Goal: Complete application form: Complete application form

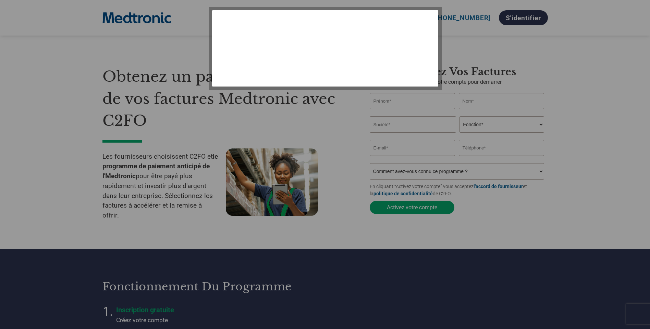
select select "fr-FR"
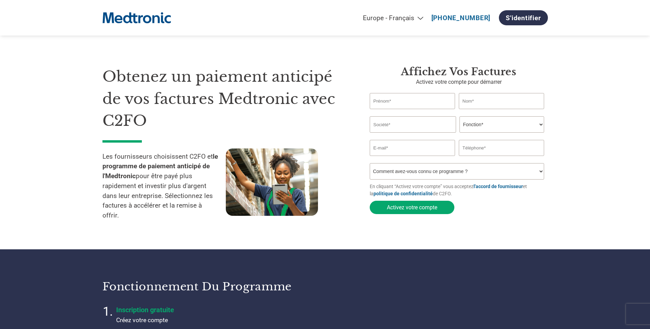
click at [425, 106] on input "text" at bounding box center [413, 101] width 86 height 16
type input "[PERSON_NAME]"
type input "Radio Matériel SA / AVMAT"
type input "[EMAIL_ADDRESS][DOMAIN_NAME]"
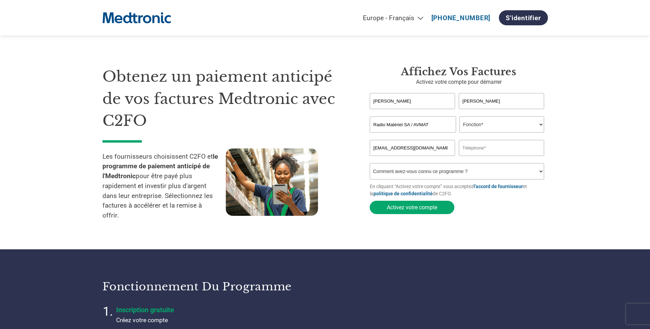
type input "0216335800"
drag, startPoint x: 429, startPoint y: 124, endPoint x: 411, endPoint y: 125, distance: 18.2
click at [411, 125] on input "Radio Matériel SA / AVMAT" at bounding box center [413, 124] width 86 height 16
type input "Radio Matériel SA"
click at [504, 126] on select "Fonction* Directeur administratif et financier Responsable crédit Contrôleur de…" at bounding box center [501, 124] width 85 height 16
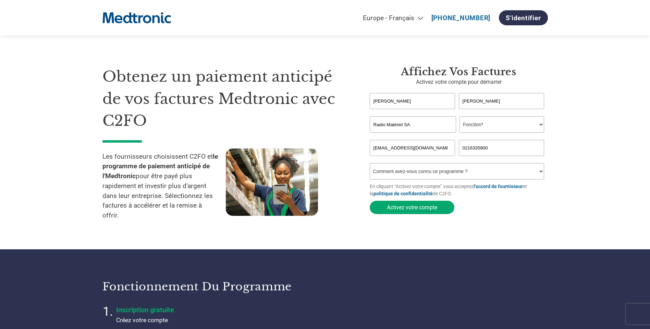
select select "OFFICE_MANAGER"
click at [459, 117] on select "Fonction* Directeur administratif et financier Responsable crédit Contrôleur de…" at bounding box center [501, 124] width 85 height 16
click at [539, 173] on select "Comment avez-vous connu ce programme ? Par courrier Par e-mail Sur les réseaux …" at bounding box center [457, 171] width 175 height 16
select select "Other"
click at [370, 165] on select "Comment avez-vous connu ce programme ? Par courrier Par e-mail Sur les réseaux …" at bounding box center [457, 171] width 175 height 16
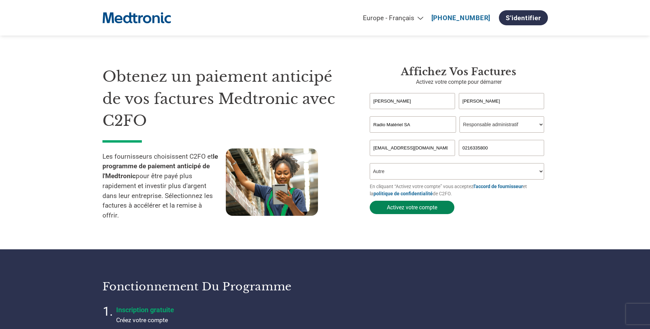
click at [442, 212] on button "Activez votre compte" at bounding box center [412, 207] width 85 height 13
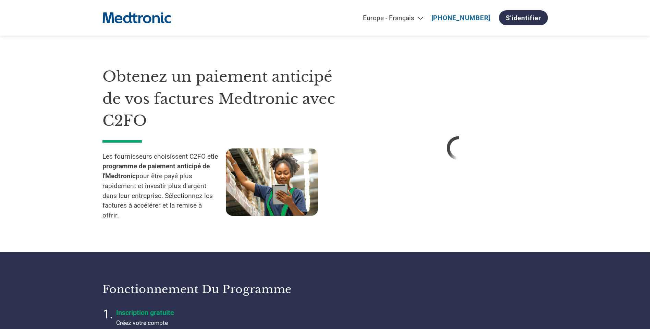
select select "fr-FR"
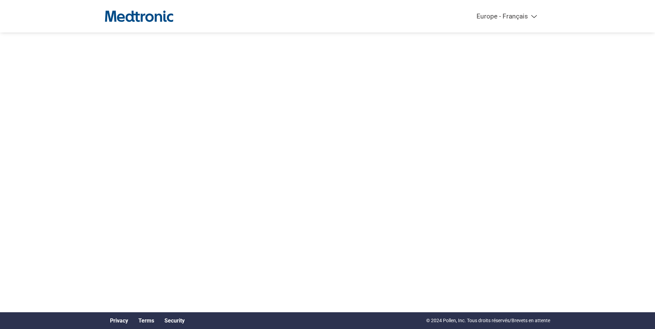
select select "fr-FR"
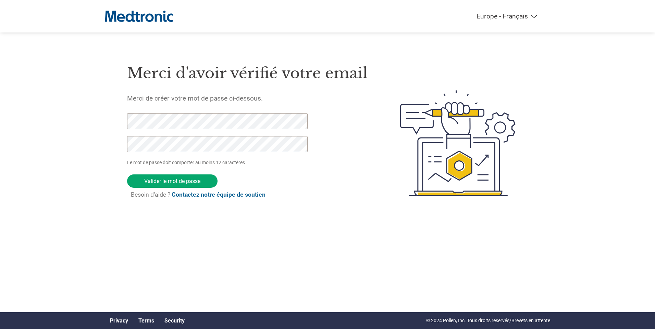
click at [77, 144] on div "Americas - English Américas - Español Américas - Português Amériques - Français…" at bounding box center [327, 116] width 655 height 232
click at [196, 182] on input "Valider le mot de passe" at bounding box center [172, 181] width 90 height 13
